Goal: Find specific page/section

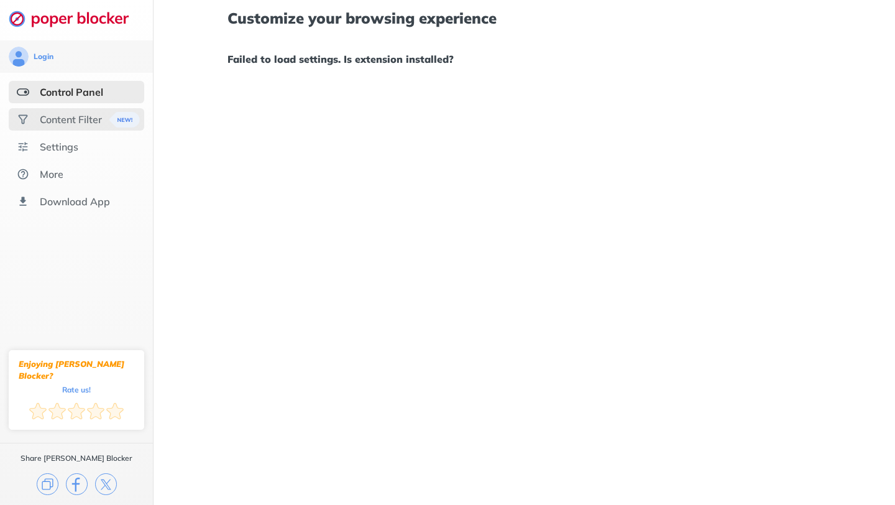
click at [75, 120] on div "Content Filter" at bounding box center [71, 119] width 62 height 12
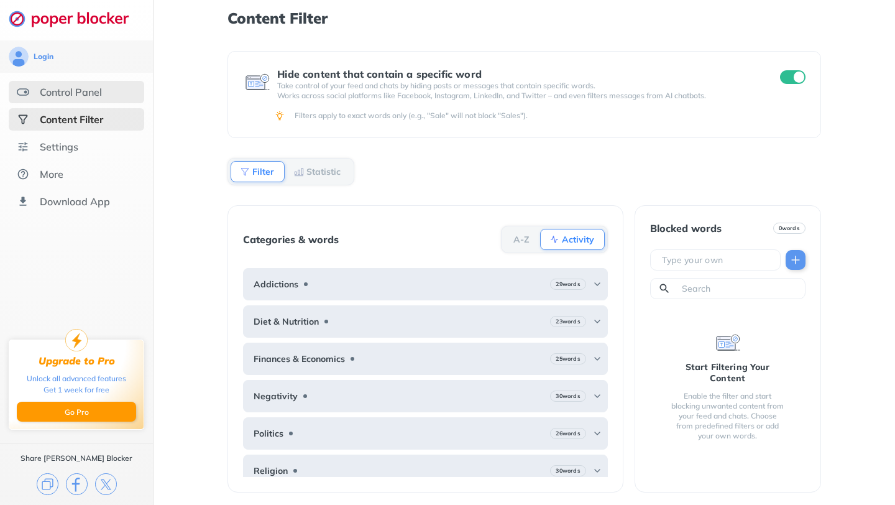
click at [75, 94] on div "Control Panel" at bounding box center [71, 92] width 62 height 12
